Goal: Use online tool/utility: Utilize a website feature to perform a specific function

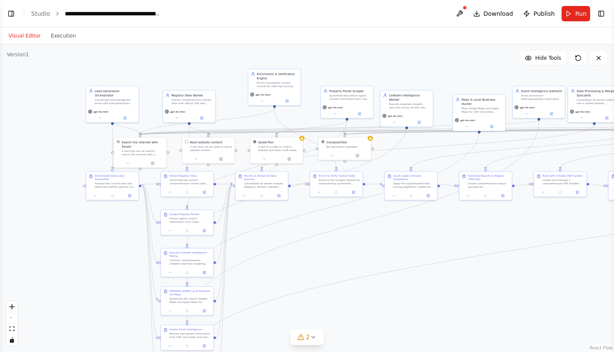
click at [390, 299] on div ".deletable-edge-delete-btn { width: 20px; height: 20px; border: 0px solid #ffff…" at bounding box center [307, 197] width 614 height 307
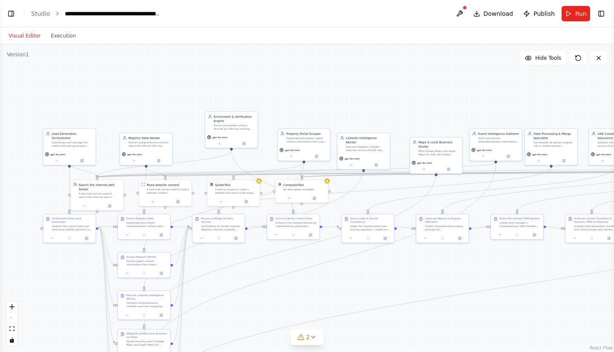
drag, startPoint x: 379, startPoint y: 264, endPoint x: 361, endPoint y: 274, distance: 21.4
click at [362, 281] on div ".deletable-edge-delete-btn { width: 20px; height: 20px; border: 0px solid #ffff…" at bounding box center [307, 197] width 614 height 307
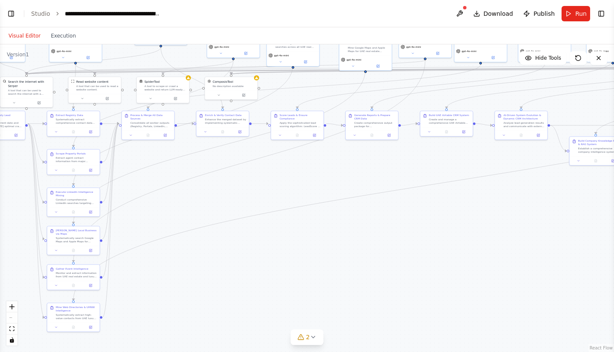
drag, startPoint x: 506, startPoint y: 321, endPoint x: 406, endPoint y: 178, distance: 174.2
click at [406, 178] on div ".deletable-edge-delete-btn { width: 20px; height: 20px; border: 0px solid #ffff…" at bounding box center [307, 197] width 614 height 307
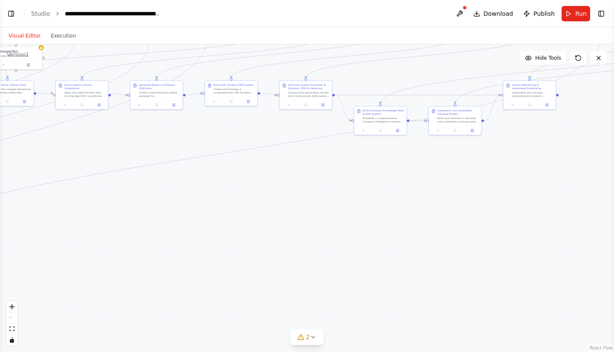
drag, startPoint x: 503, startPoint y: 225, endPoint x: 230, endPoint y: 284, distance: 279.9
click at [230, 285] on div ".deletable-edge-delete-btn { width: 20px; height: 20px; border: 0px solid #ffff…" at bounding box center [307, 197] width 614 height 307
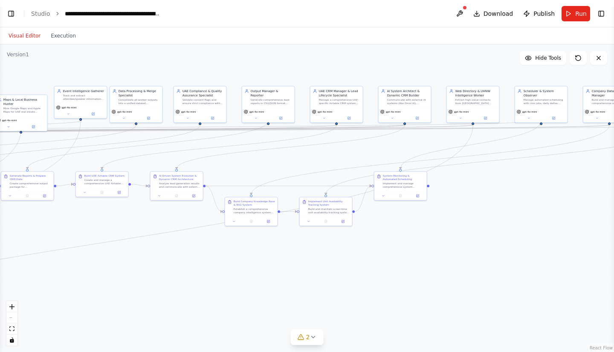
drag, startPoint x: 389, startPoint y: 236, endPoint x: 338, endPoint y: 308, distance: 87.7
click at [335, 309] on div ".deletable-edge-delete-btn { width: 20px; height: 20px; border: 0px solid #ffff…" at bounding box center [307, 197] width 614 height 307
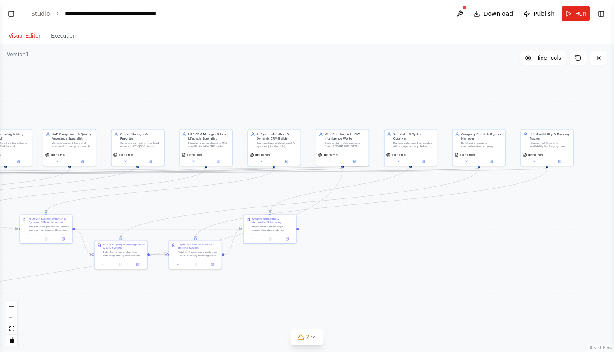
drag, startPoint x: 504, startPoint y: 231, endPoint x: 397, endPoint y: 253, distance: 109.2
click at [396, 251] on div ".deletable-edge-delete-btn { width: 20px; height: 20px; border: 0px solid #ffff…" at bounding box center [307, 197] width 614 height 307
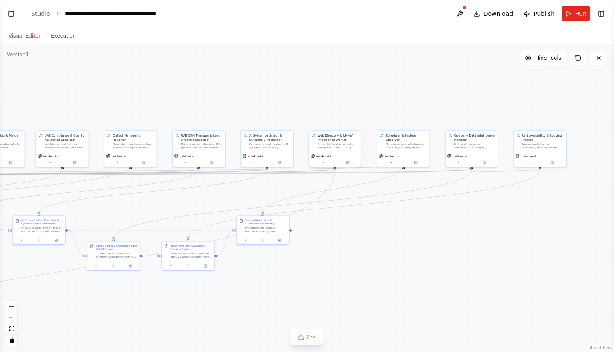
drag, startPoint x: 476, startPoint y: 243, endPoint x: 384, endPoint y: 266, distance: 93.9
click at [388, 265] on div ".deletable-edge-delete-btn { width: 20px; height: 20px; border: 0px solid #ffff…" at bounding box center [307, 197] width 614 height 307
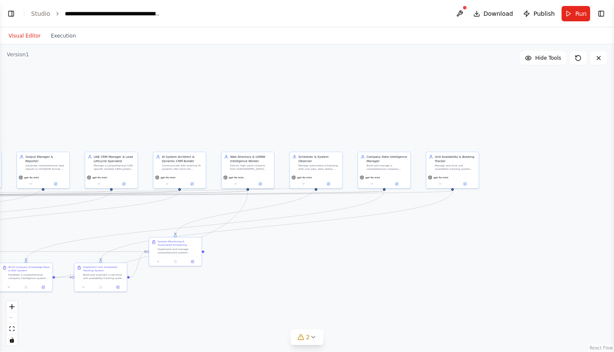
drag, startPoint x: 453, startPoint y: 288, endPoint x: 582, endPoint y: 158, distance: 183.5
click at [601, 132] on div ".deletable-edge-delete-btn { width: 20px; height: 20px; border: 0px solid #ffff…" at bounding box center [307, 197] width 614 height 307
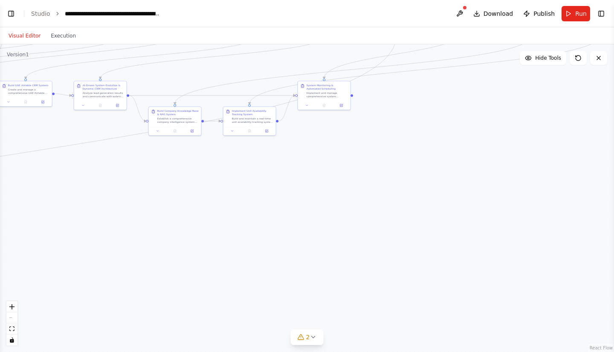
drag, startPoint x: 416, startPoint y: 253, endPoint x: 531, endPoint y: 243, distance: 116.0
click at [508, 237] on div ".deletable-edge-delete-btn { width: 20px; height: 20px; border: 0px solid #ffff…" at bounding box center [307, 197] width 614 height 307
drag, startPoint x: 317, startPoint y: 221, endPoint x: 426, endPoint y: 246, distance: 112.5
click at [426, 246] on div ".deletable-edge-delete-btn { width: 20px; height: 20px; border: 0px solid #ffff…" at bounding box center [307, 197] width 614 height 307
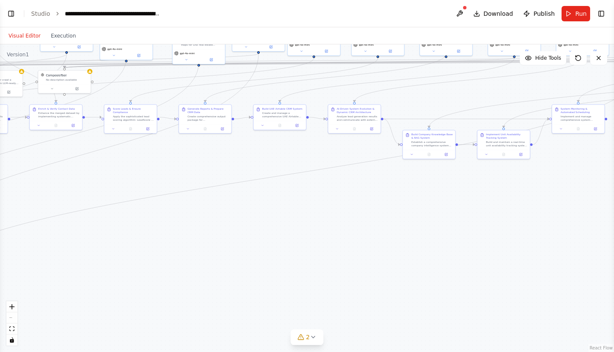
drag, startPoint x: 193, startPoint y: 194, endPoint x: 326, endPoint y: 259, distance: 148.5
click at [318, 260] on div ".deletable-edge-delete-btn { width: 20px; height: 20px; border: 0px solid #ffff…" at bounding box center [307, 197] width 614 height 307
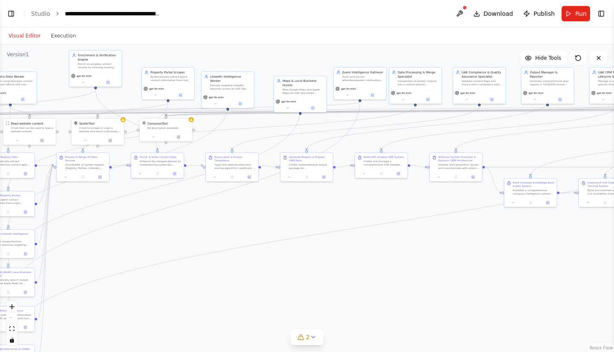
drag, startPoint x: 244, startPoint y: 231, endPoint x: 307, endPoint y: 263, distance: 70.5
click at [297, 262] on div ".deletable-edge-delete-btn { width: 20px; height: 20px; border: 0px solid #ffff…" at bounding box center [307, 197] width 614 height 307
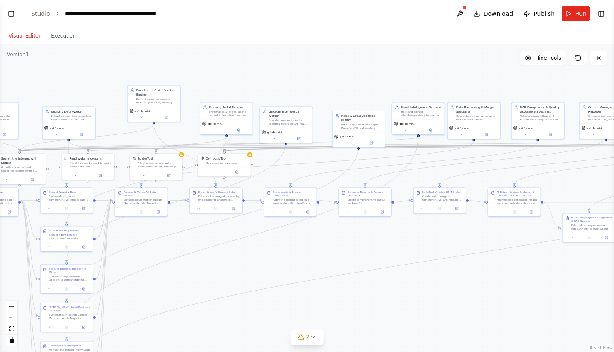
drag, startPoint x: 263, startPoint y: 286, endPoint x: 410, endPoint y: 332, distance: 153.1
click at [348, 325] on div ".deletable-edge-delete-btn { width: 20px; height: 20px; border: 0px solid #ffff…" at bounding box center [307, 197] width 614 height 307
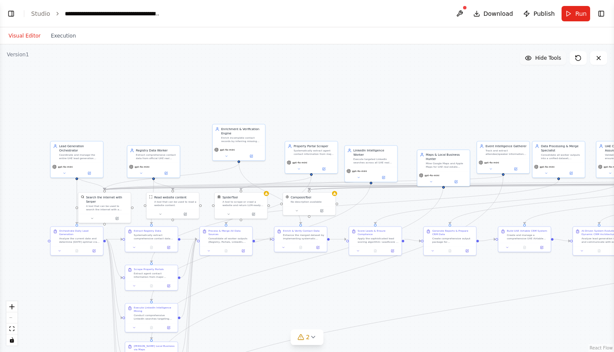
click at [553, 60] on span "Hide Tools" at bounding box center [548, 58] width 26 height 7
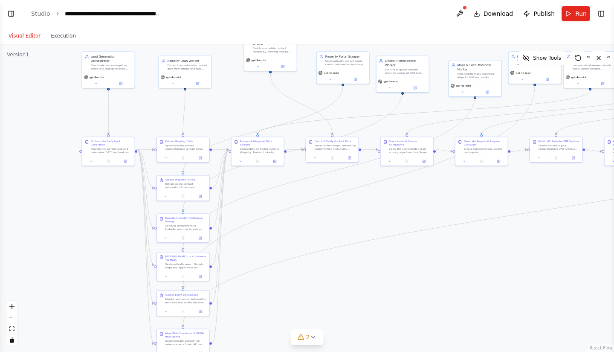
drag, startPoint x: 363, startPoint y: 321, endPoint x: 394, endPoint y: 232, distance: 94.9
click at [394, 232] on div ".deletable-edge-delete-btn { width: 20px; height: 20px; border: 0px solid #ffff…" at bounding box center [307, 197] width 614 height 307
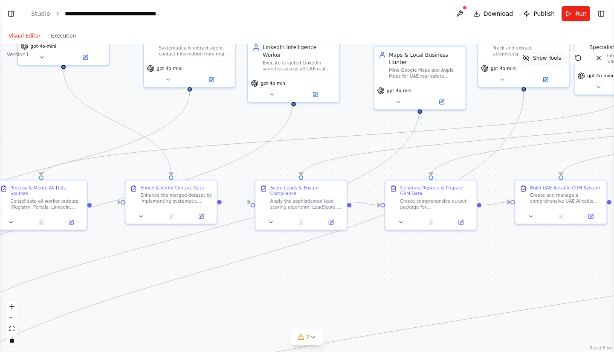
click at [543, 56] on span "Show Tools" at bounding box center [547, 58] width 28 height 7
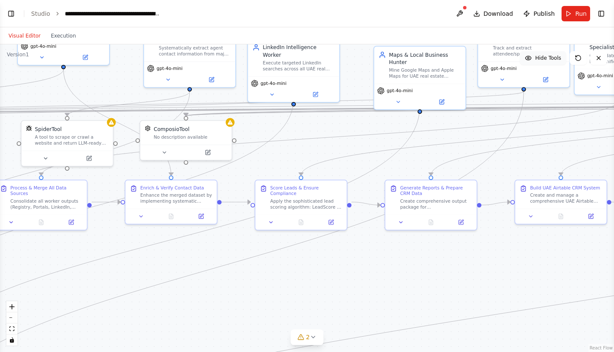
click at [537, 58] on button "Hide Tools" at bounding box center [543, 58] width 46 height 14
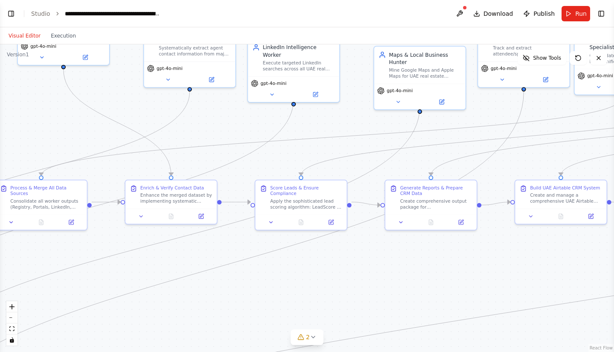
drag, startPoint x: 319, startPoint y: 282, endPoint x: 506, endPoint y: 265, distance: 187.9
click at [510, 265] on div ".deletable-edge-delete-btn { width: 20px; height: 20px; border: 0px solid #ffff…" at bounding box center [307, 197] width 614 height 307
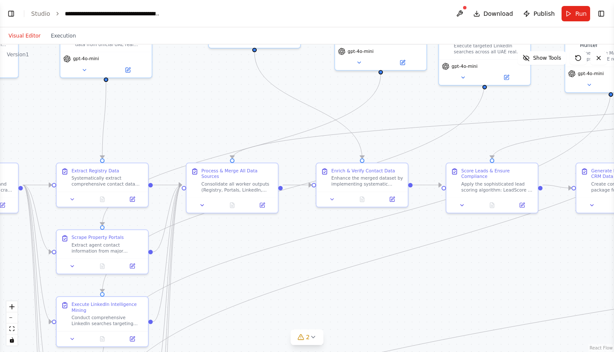
drag, startPoint x: 199, startPoint y: 116, endPoint x: 456, endPoint y: 120, distance: 256.6
click at [455, 120] on div ".deletable-edge-delete-btn { width: 20px; height: 20px; border: 0px solid #ffff…" at bounding box center [307, 197] width 614 height 307
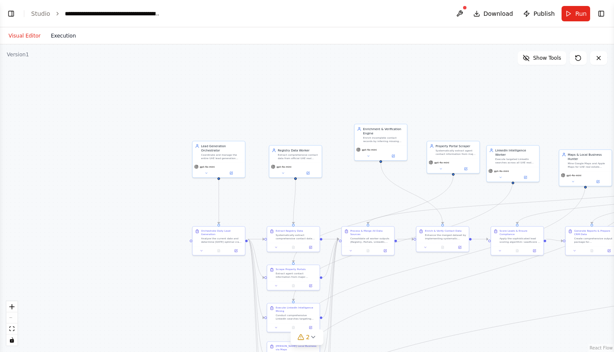
click at [61, 40] on button "Execution" at bounding box center [63, 36] width 35 height 10
